Goal: Task Accomplishment & Management: Use online tool/utility

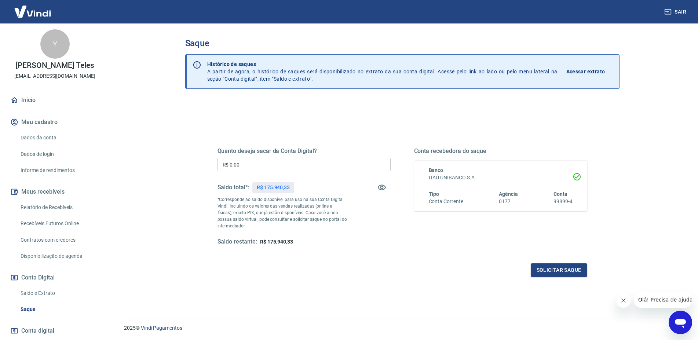
click at [281, 166] on input "R$ 0,00" at bounding box center [304, 165] width 173 height 14
type input "R$ 40.000,00"
click at [583, 272] on button "Solicitar saque" at bounding box center [559, 271] width 57 height 14
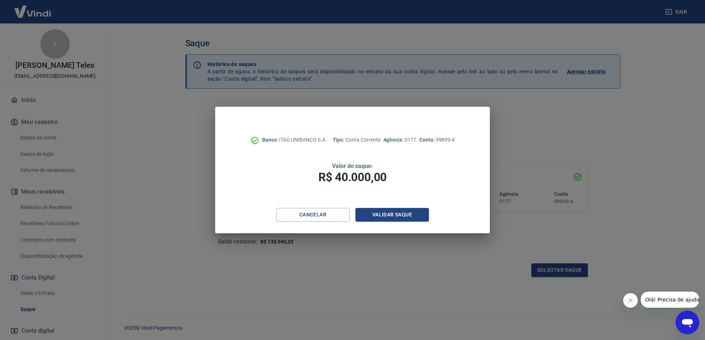
click at [403, 207] on div "Banco: ITAÚ UNIBANCO S.A. Tipo: Conta Corrente Agência: 0177 Conta: 99899-4 Val…" at bounding box center [352, 157] width 275 height 101
click at [403, 211] on button "Validar saque" at bounding box center [391, 215] width 73 height 14
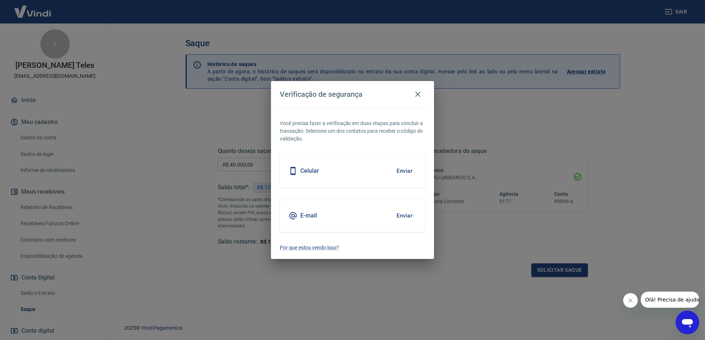
click at [402, 216] on button "Enviar" at bounding box center [404, 215] width 24 height 15
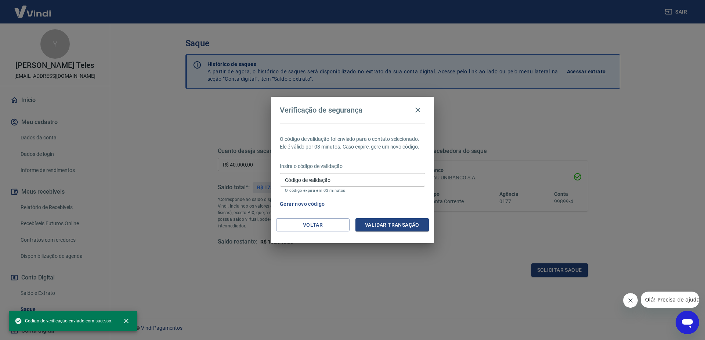
click at [342, 179] on input "Código de validação" at bounding box center [352, 180] width 145 height 14
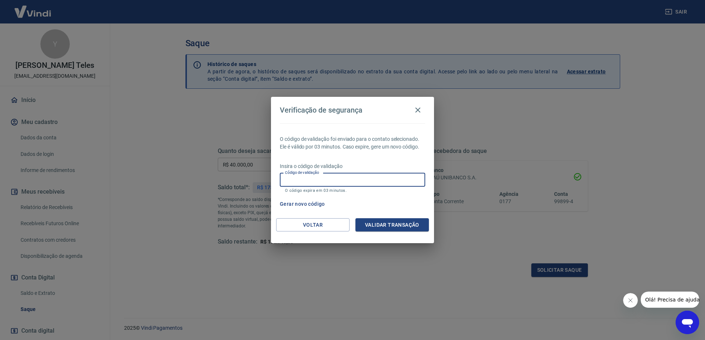
paste input "602279"
type input "602279"
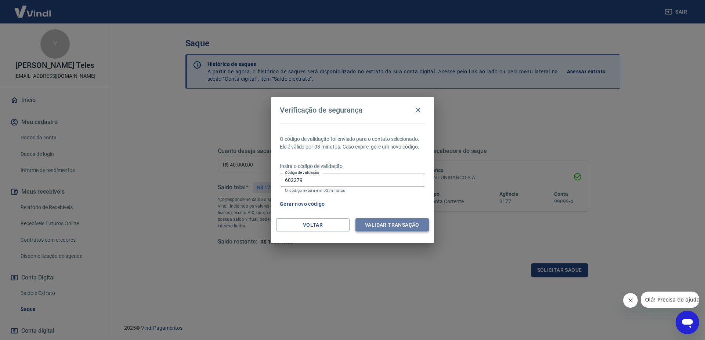
click at [380, 228] on button "Validar transação" at bounding box center [391, 225] width 73 height 14
